Goal: Information Seeking & Learning: Learn about a topic

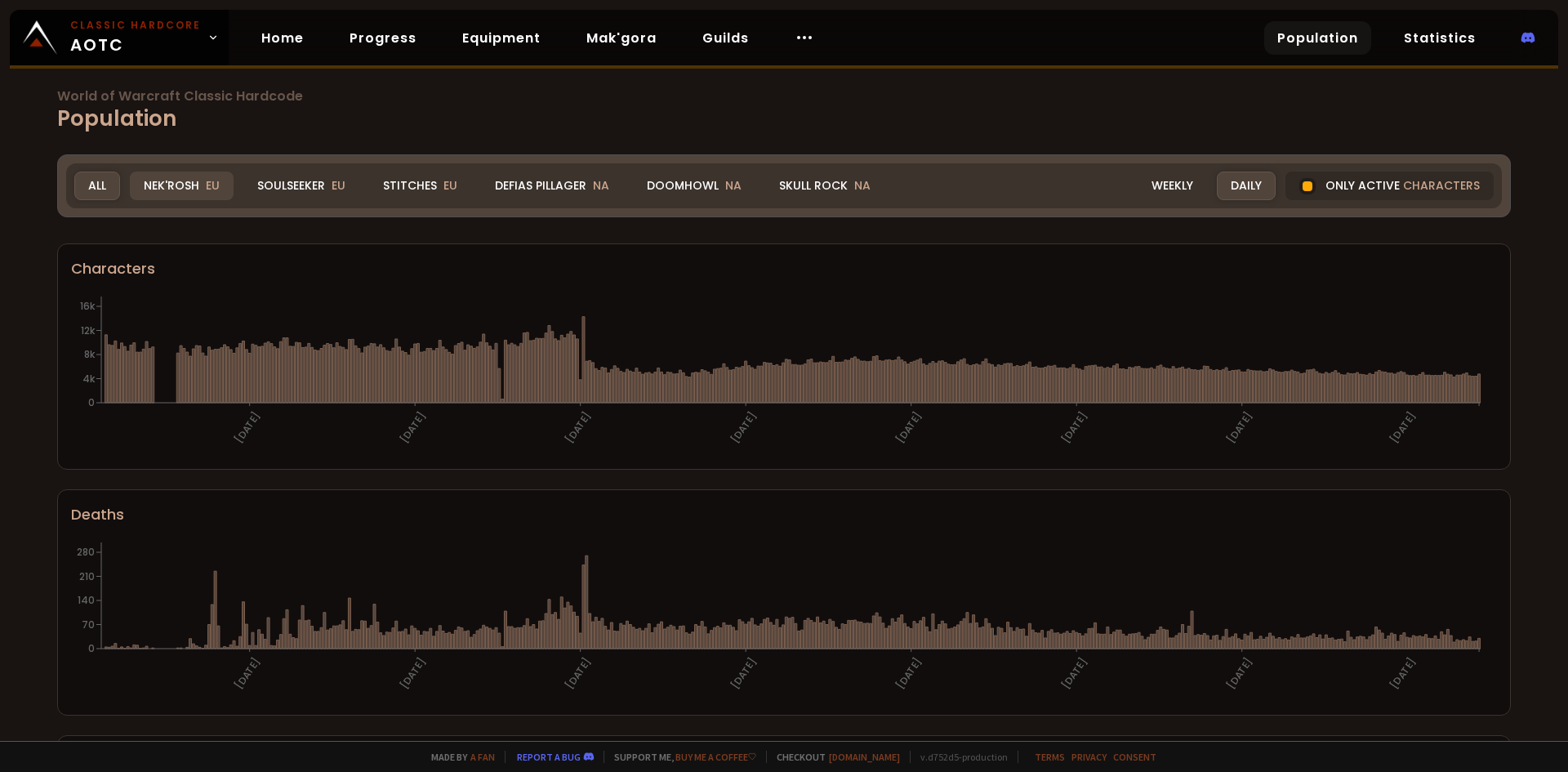
click at [164, 185] on div "Nek'Rosh EU" at bounding box center [181, 185] width 103 height 28
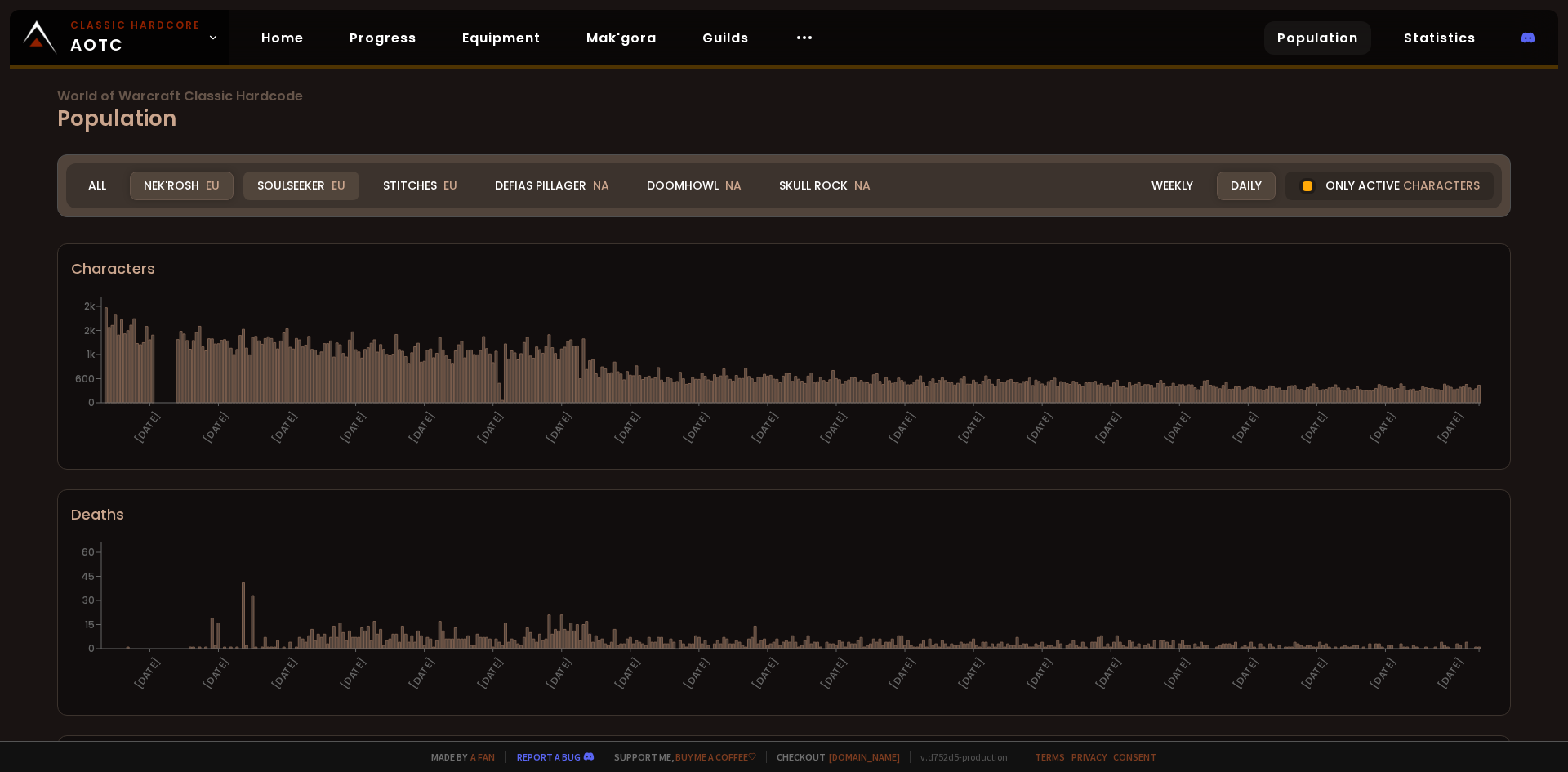
click at [290, 185] on div "Soulseeker EU" at bounding box center [301, 185] width 116 height 28
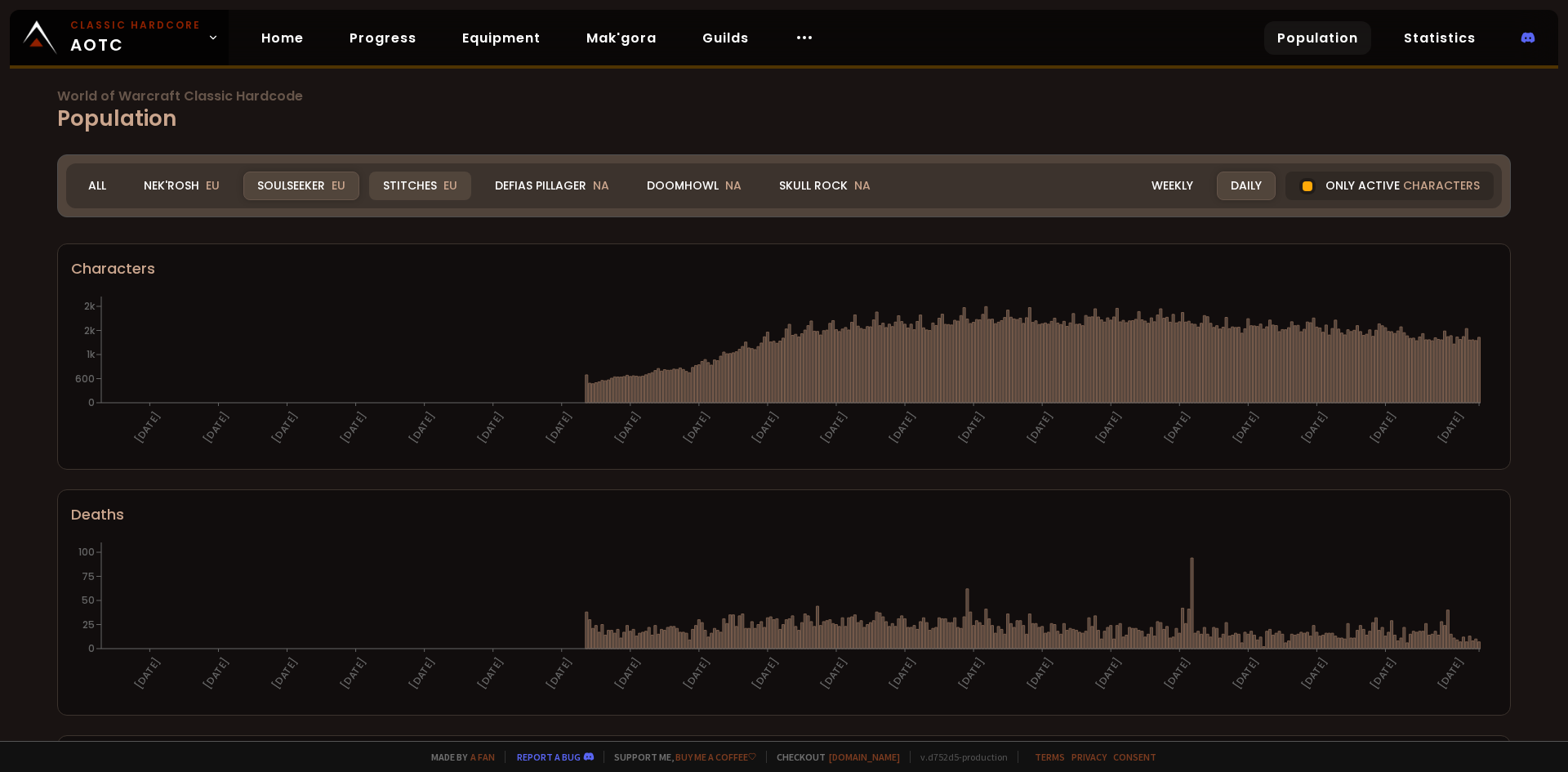
click at [412, 190] on div "Stitches EU" at bounding box center [420, 185] width 102 height 28
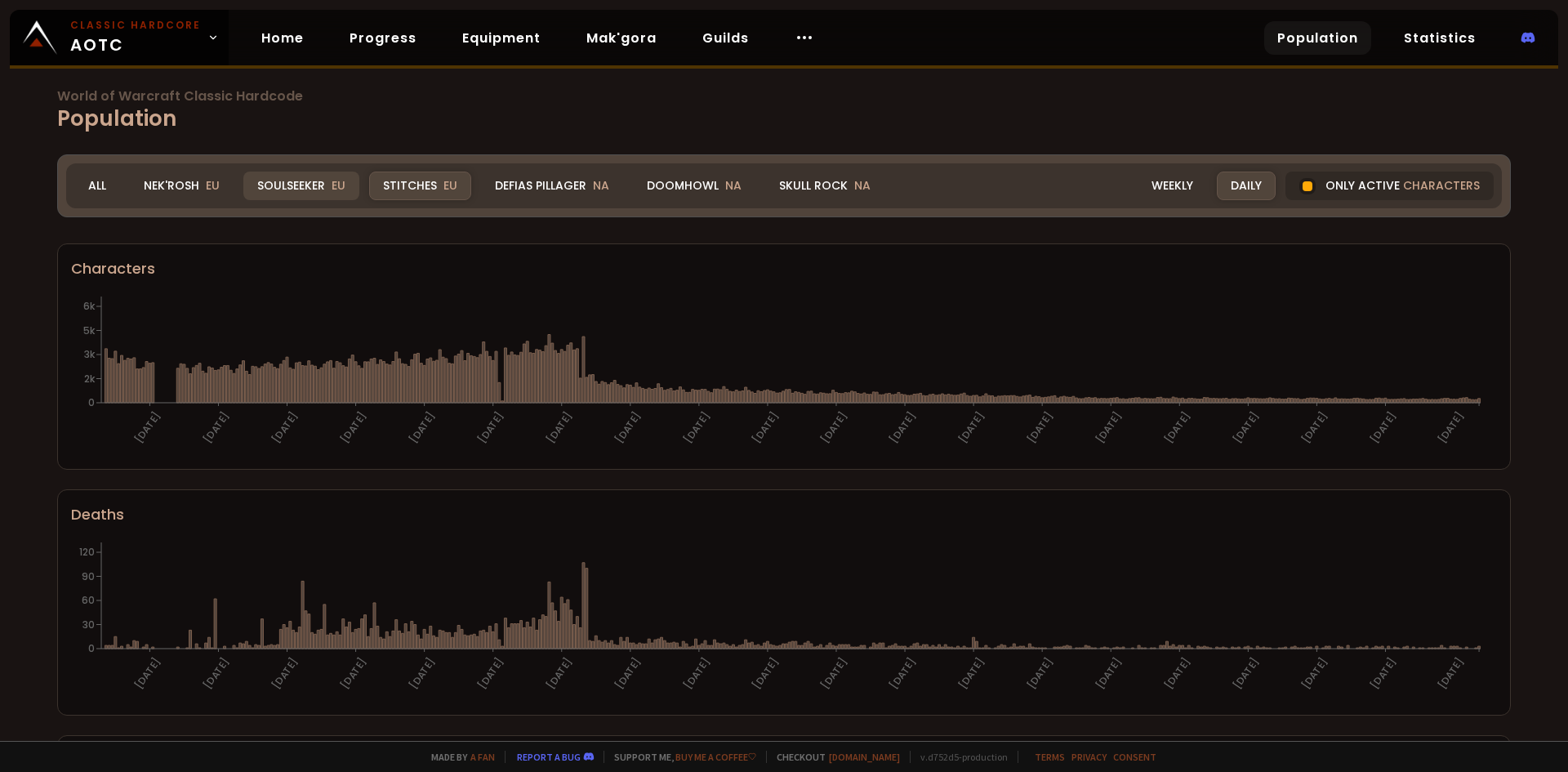
click at [297, 179] on div "Soulseeker EU" at bounding box center [301, 185] width 116 height 28
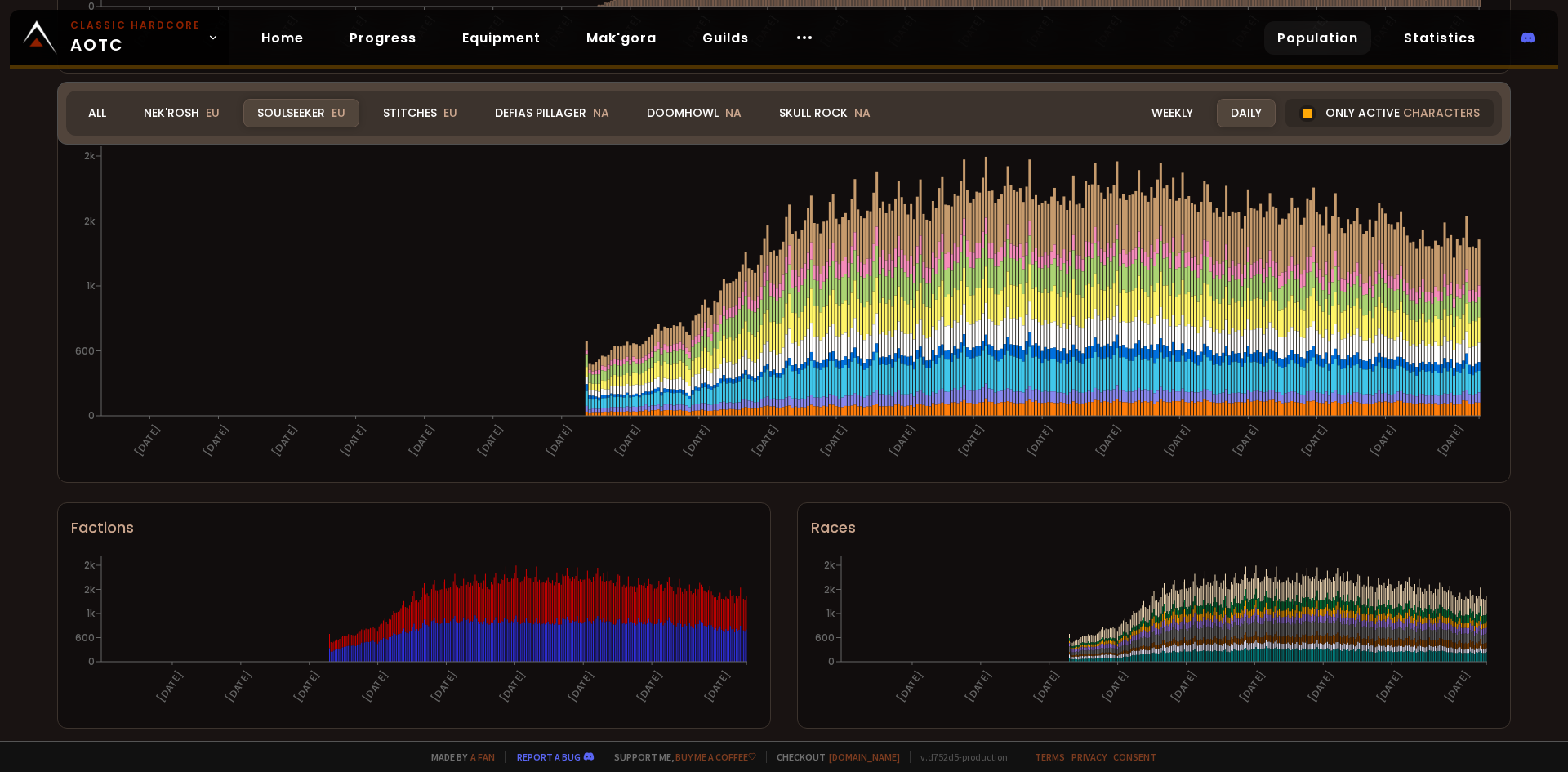
scroll to position [894, 0]
